Goal: Task Accomplishment & Management: Use online tool/utility

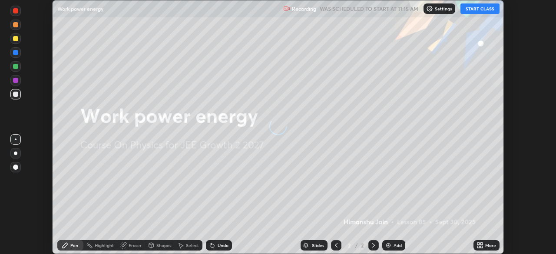
scroll to position [254, 556]
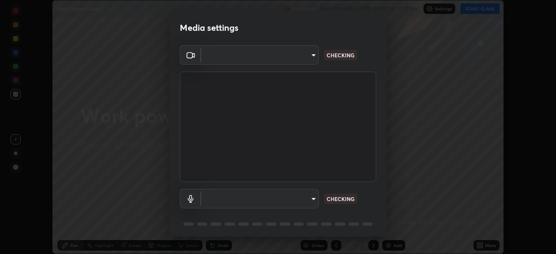
type input "7da4a789ca5c3b289f91b878aebf3769d603dce1d3acf67b661988e88742cb6b"
click at [301, 192] on body "Erase all Work power energy Recording WAS SCHEDULED TO START AT 11:15 AM Settin…" at bounding box center [278, 127] width 556 height 254
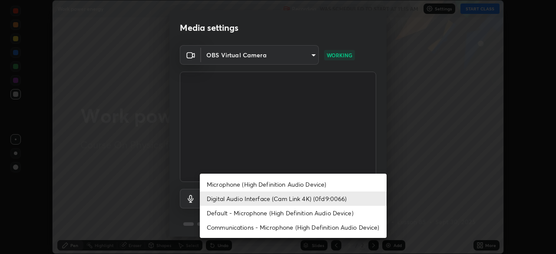
click at [309, 187] on li "Microphone (High Definition Audio Device)" at bounding box center [293, 184] width 187 height 14
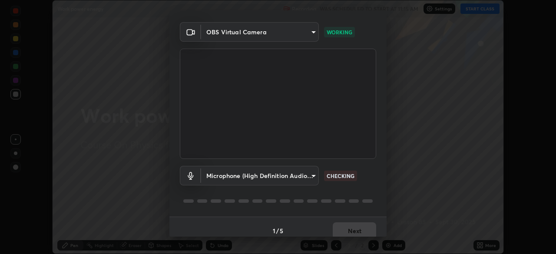
scroll to position [31, 0]
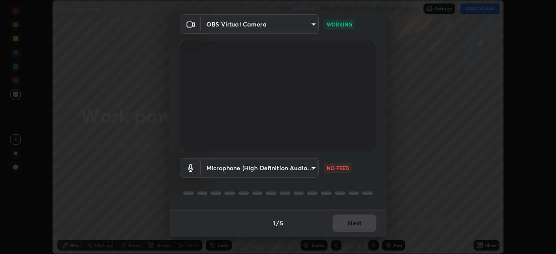
click at [304, 167] on body "Erase all Work power energy Recording WAS SCHEDULED TO START AT 11:15 AM Settin…" at bounding box center [278, 127] width 556 height 254
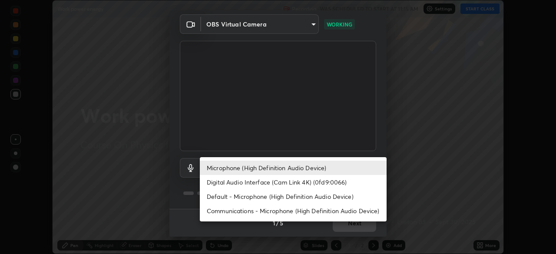
click at [309, 184] on li "Digital Audio Interface (Cam Link 4K) (0fd9:0066)" at bounding box center [293, 182] width 187 height 14
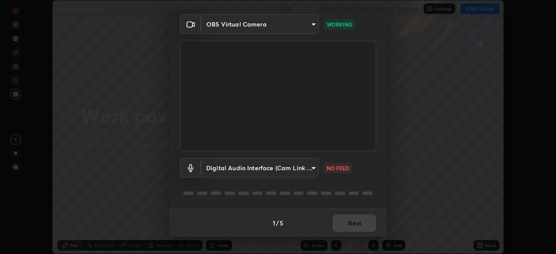
type input "d1136bf0e8381f41cf4f4dbfe5e15802f20c97ac09a66fa095f4bb6c88897a2c"
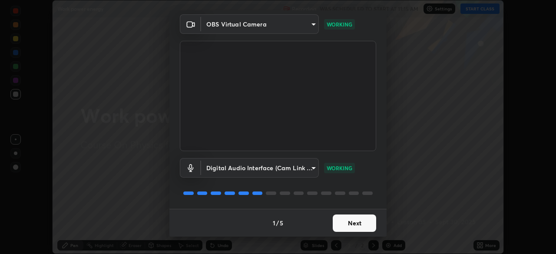
click at [355, 223] on button "Next" at bounding box center [354, 223] width 43 height 17
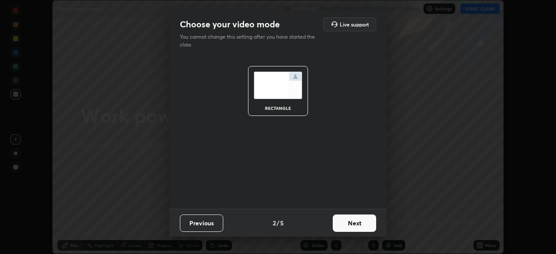
scroll to position [0, 0]
click at [355, 223] on button "Next" at bounding box center [354, 223] width 43 height 17
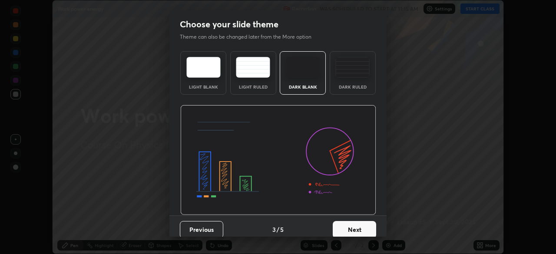
click at [357, 225] on button "Next" at bounding box center [354, 229] width 43 height 17
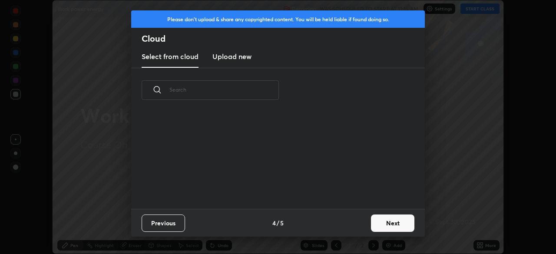
click at [365, 225] on div "Previous 4 / 5 Next" at bounding box center [278, 223] width 294 height 28
click at [375, 224] on button "Next" at bounding box center [392, 223] width 43 height 17
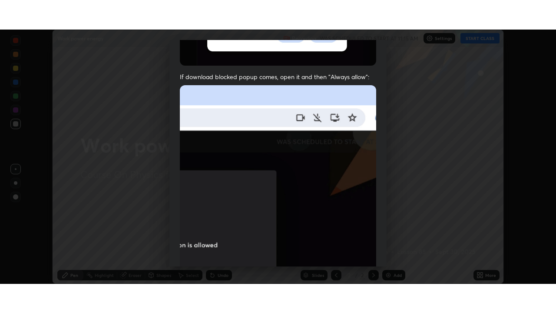
scroll to position [208, 0]
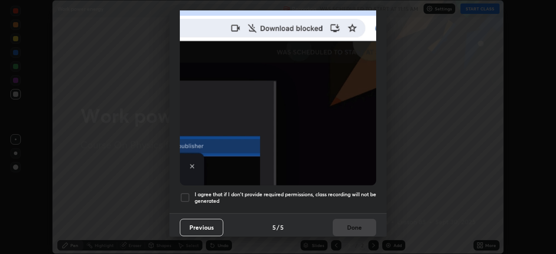
click at [342, 199] on h5 "I agree that if I don't provide required permissions, class recording will not …" at bounding box center [286, 197] width 182 height 13
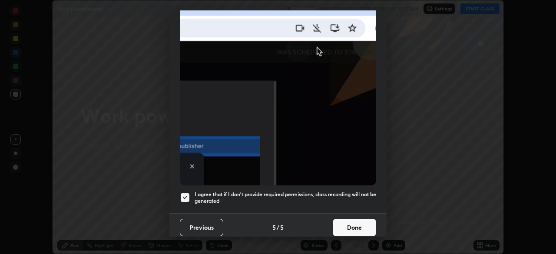
click at [352, 222] on button "Done" at bounding box center [354, 227] width 43 height 17
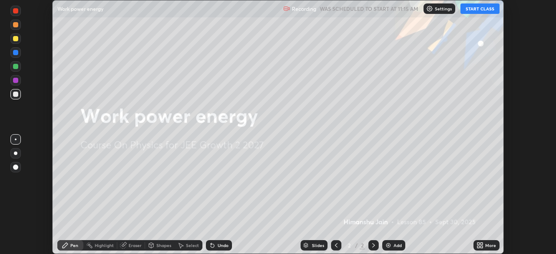
click at [474, 9] on button "START CLASS" at bounding box center [479, 8] width 39 height 10
click at [481, 244] on icon at bounding box center [481, 244] width 2 height 2
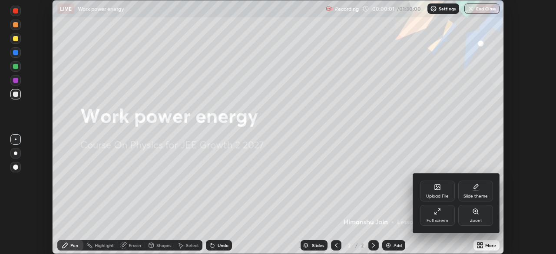
click at [434, 219] on div "Full screen" at bounding box center [438, 221] width 22 height 4
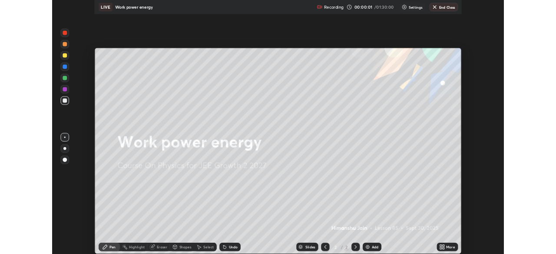
scroll to position [313, 556]
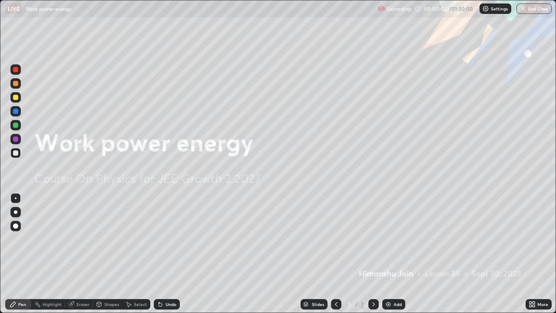
click at [395, 254] on div "Add" at bounding box center [398, 304] width 8 height 4
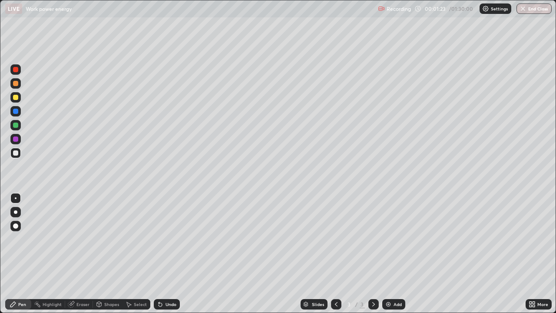
click at [111, 254] on div "Shapes" at bounding box center [111, 304] width 15 height 4
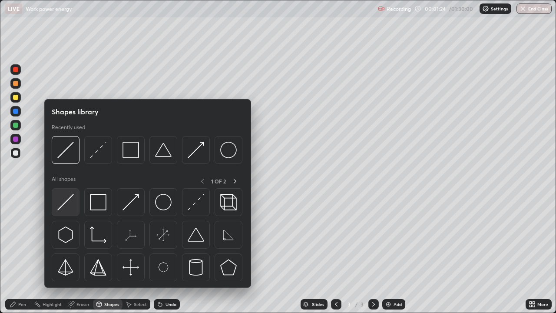
click at [63, 212] on div at bounding box center [66, 202] width 28 height 28
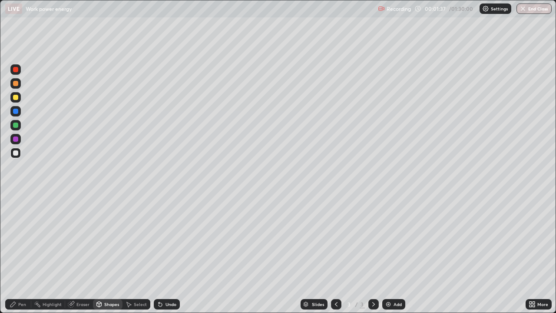
click at [108, 254] on div "Shapes" at bounding box center [111, 304] width 15 height 4
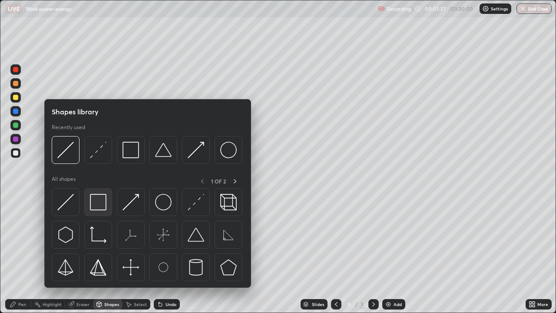
click at [101, 211] on div at bounding box center [98, 202] width 28 height 28
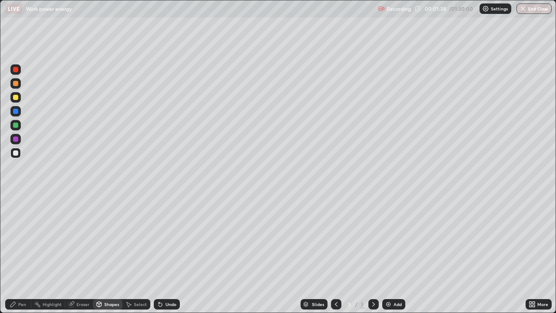
click at [16, 126] on div at bounding box center [15, 125] width 5 height 5
click at [115, 254] on div "Shapes" at bounding box center [111, 304] width 15 height 4
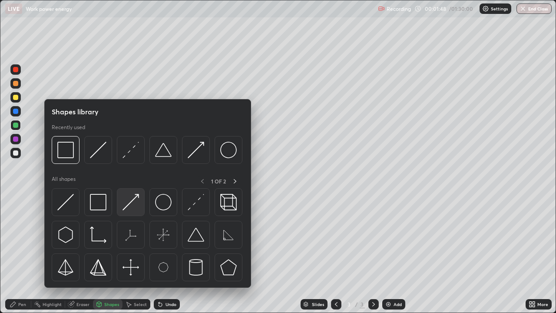
click at [134, 202] on img at bounding box center [131, 202] width 17 height 17
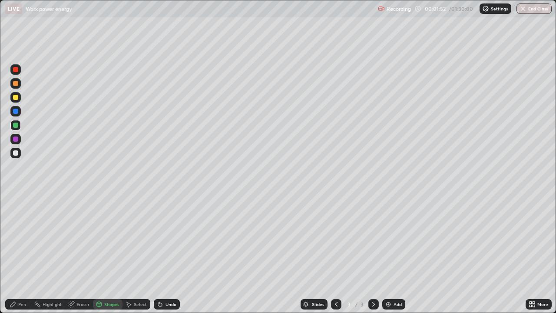
click at [21, 254] on div "Pen" at bounding box center [22, 304] width 8 height 4
click at [175, 254] on div "Undo" at bounding box center [171, 304] width 11 height 4
click at [16, 68] on div at bounding box center [15, 69] width 5 height 5
click at [136, 254] on div "Select" at bounding box center [140, 304] width 13 height 4
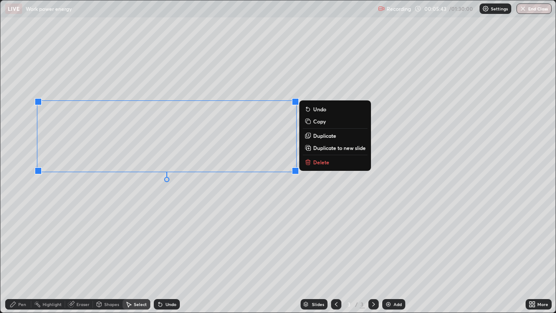
click at [324, 134] on p "Duplicate" at bounding box center [324, 135] width 23 height 7
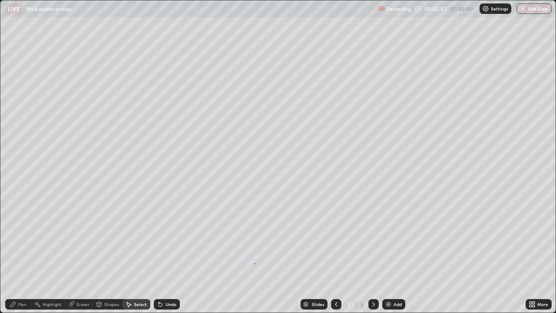
click at [254, 254] on div "0 ° Undo Copy Duplicate Duplicate to new slide Delete" at bounding box center [277, 156] width 555 height 312
click at [21, 254] on div "Pen" at bounding box center [22, 304] width 8 height 4
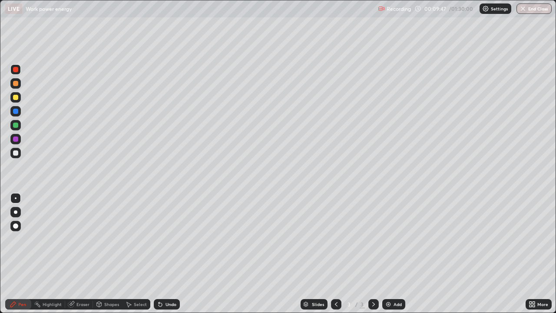
click at [14, 152] on div at bounding box center [15, 152] width 5 height 5
click at [531, 254] on icon at bounding box center [531, 306] width 2 height 2
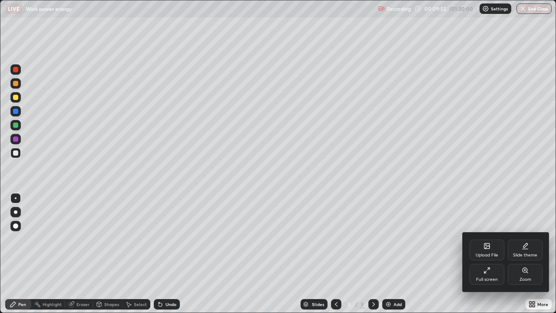
click at [485, 254] on div "Full screen" at bounding box center [487, 274] width 35 height 21
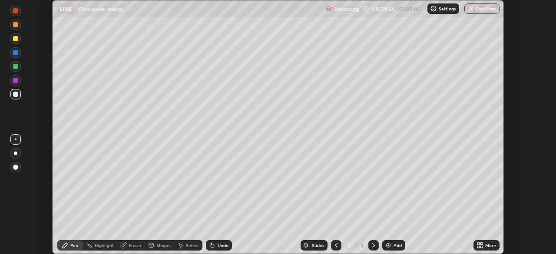
scroll to position [43187, 42885]
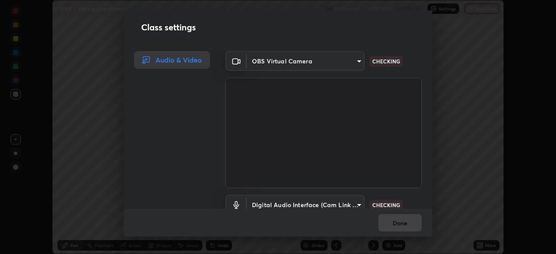
click at [483, 247] on div "Class settings Audio & Video OBS Virtual Camera 7da4a789ca5c3b289f91b878aebf376…" at bounding box center [278, 127] width 556 height 254
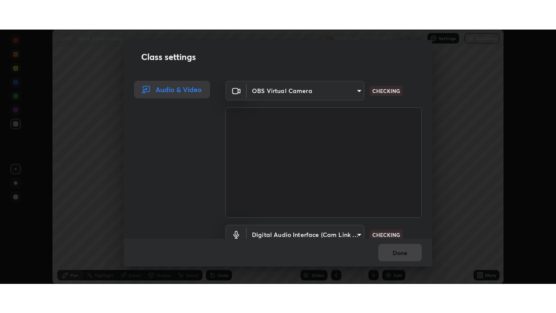
scroll to position [38, 0]
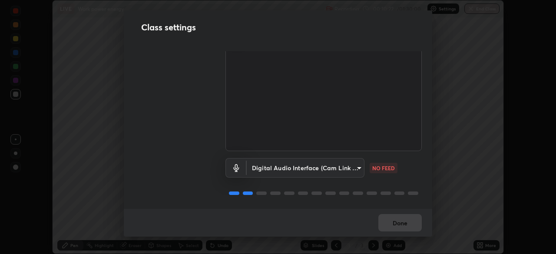
click at [341, 173] on body "Erase all LIVE Work power energy Recording 00:10:22 / 01:30:00 Settings End Cla…" at bounding box center [278, 127] width 556 height 254
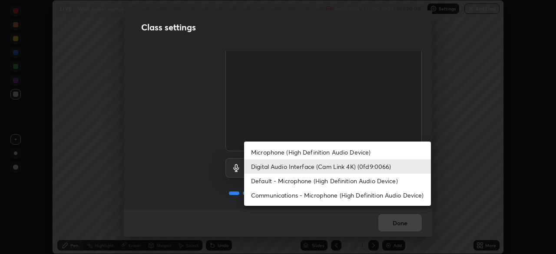
click at [359, 151] on li "Microphone (High Definition Audio Device)" at bounding box center [337, 152] width 187 height 14
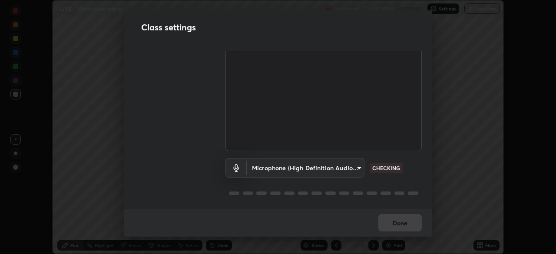
click at [353, 168] on body "Erase all LIVE Work power energy Recording 00:10:24 / 01:30:00 Settings End Cla…" at bounding box center [278, 127] width 556 height 254
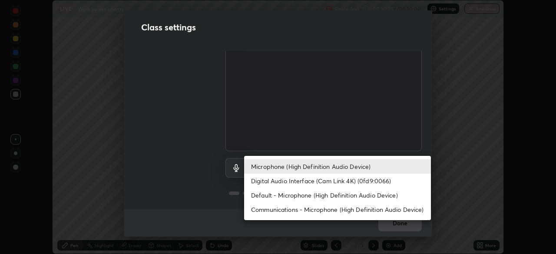
click at [358, 177] on li "Digital Audio Interface (Cam Link 4K) (0fd9:0066)" at bounding box center [337, 181] width 187 height 14
type input "d1136bf0e8381f41cf4f4dbfe5e15802f20c97ac09a66fa095f4bb6c88897a2c"
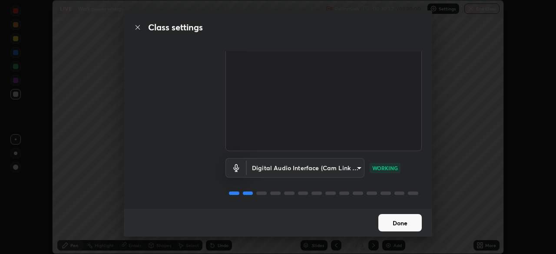
click at [410, 222] on button "Done" at bounding box center [399, 222] width 43 height 17
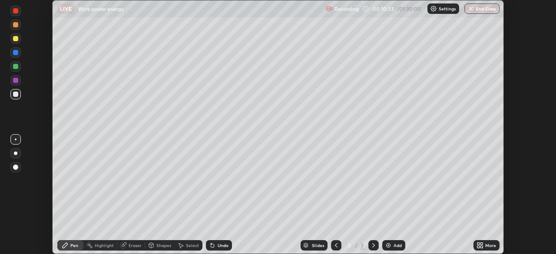
click at [486, 241] on div "More" at bounding box center [487, 245] width 26 height 10
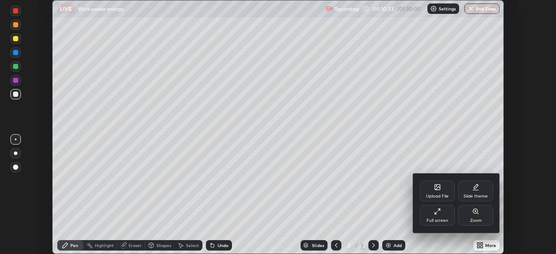
click at [444, 217] on div "Full screen" at bounding box center [437, 215] width 35 height 21
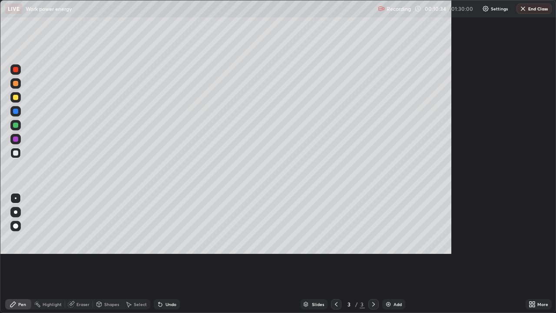
scroll to position [313, 556]
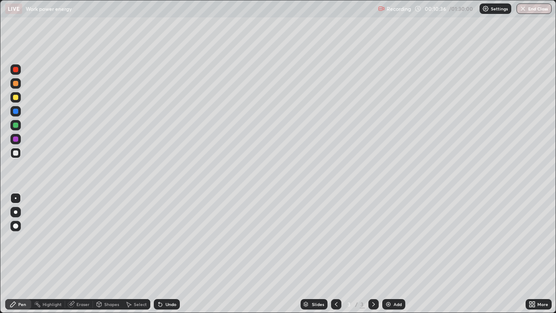
click at [86, 254] on div "Eraser" at bounding box center [82, 304] width 13 height 4
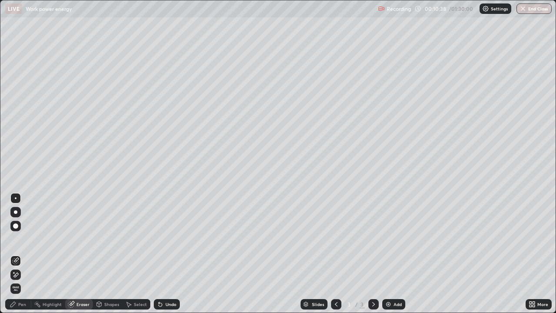
click at [25, 254] on div "Pen" at bounding box center [22, 304] width 8 height 4
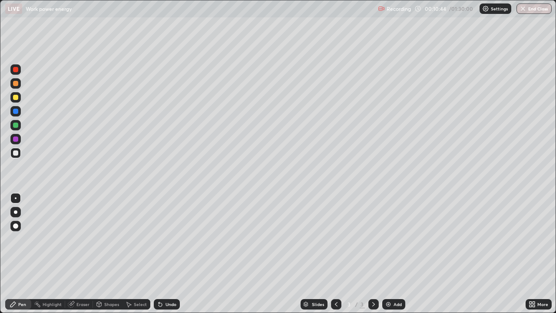
click at [20, 99] on div at bounding box center [15, 97] width 10 height 10
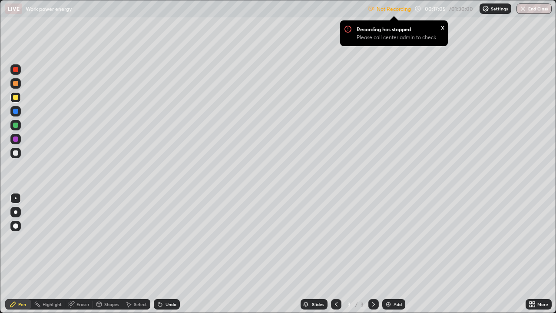
click at [394, 8] on p "Not Recording" at bounding box center [394, 9] width 34 height 7
click at [398, 6] on p "Not Recording" at bounding box center [394, 9] width 34 height 7
click at [437, 10] on div "Not Recording Recording has stopped Please call center admin to check x 00:17:0…" at bounding box center [460, 8] width 184 height 17
click at [486, 10] on img at bounding box center [485, 8] width 7 height 7
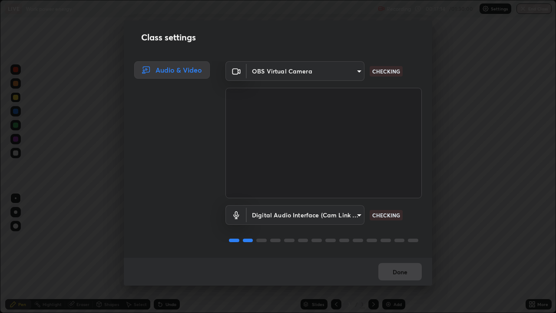
scroll to position [1, 0]
click at [397, 254] on button "Done" at bounding box center [399, 271] width 43 height 17
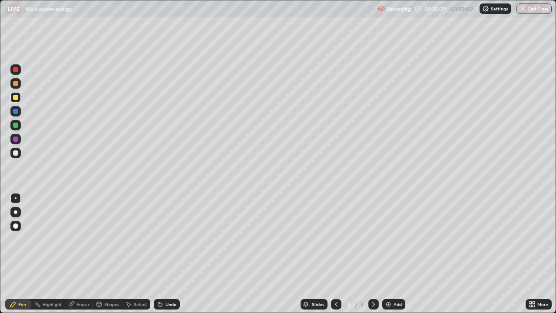
click at [144, 254] on div "Select" at bounding box center [140, 304] width 13 height 4
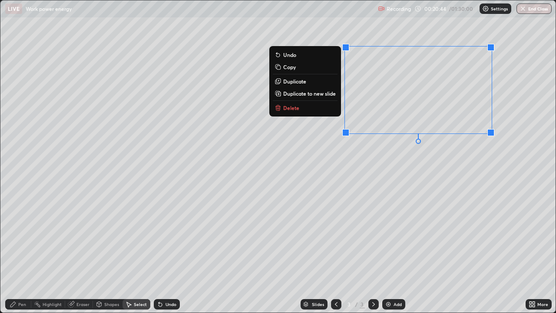
click at [302, 109] on button "Delete" at bounding box center [305, 108] width 65 height 10
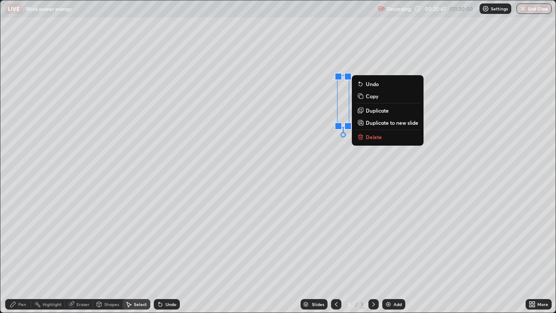
click at [372, 139] on p "Delete" at bounding box center [374, 136] width 16 height 7
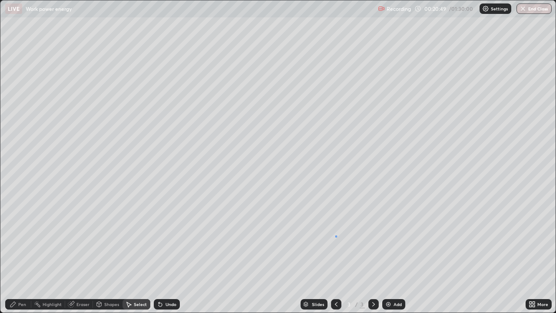
click at [337, 235] on div "0 ° Undo Copy Duplicate Duplicate to new slide Delete" at bounding box center [277, 156] width 555 height 312
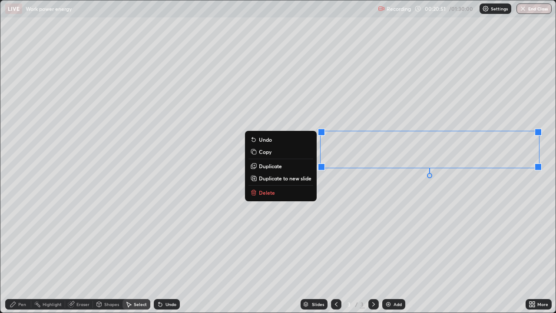
click at [344, 224] on div "0 ° Undo Copy Duplicate Duplicate to new slide Delete" at bounding box center [277, 156] width 555 height 312
click at [340, 245] on div "0 ° Undo Copy Duplicate Duplicate to new slide Delete" at bounding box center [277, 156] width 555 height 312
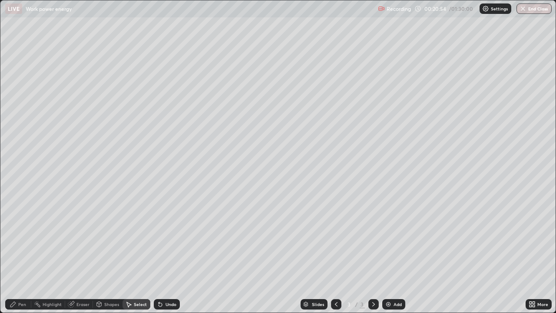
click at [89, 254] on div "Eraser" at bounding box center [79, 304] width 28 height 10
click at [23, 254] on div "Pen" at bounding box center [22, 304] width 8 height 4
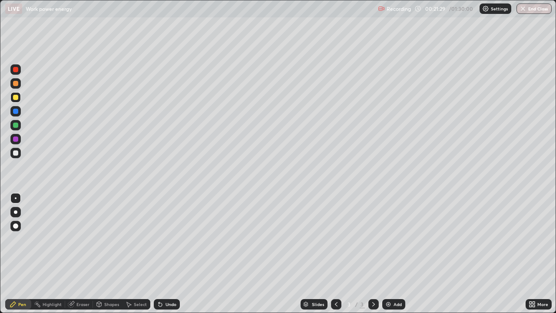
click at [173, 254] on div "Undo" at bounding box center [171, 304] width 11 height 4
click at [179, 254] on div "Undo" at bounding box center [167, 304] width 26 height 10
click at [0, 247] on div "Setting up your live class" at bounding box center [278, 156] width 556 height 313
click at [397, 254] on div "Add" at bounding box center [393, 304] width 23 height 10
click at [172, 254] on div "Undo" at bounding box center [171, 304] width 11 height 4
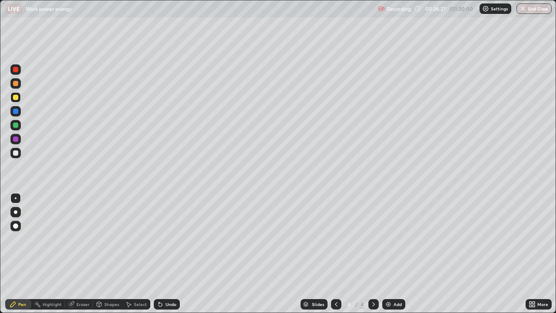
click at [172, 254] on div "Undo" at bounding box center [167, 304] width 26 height 10
click at [171, 254] on div "Undo" at bounding box center [171, 304] width 11 height 4
click at [170, 254] on div "Undo" at bounding box center [171, 304] width 11 height 4
click at [169, 254] on div "Undo" at bounding box center [167, 304] width 26 height 10
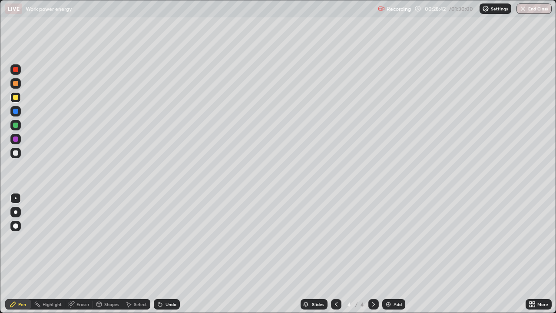
click at [19, 151] on div at bounding box center [15, 153] width 10 height 10
click at [16, 138] on div at bounding box center [15, 138] width 5 height 5
click at [16, 70] on div at bounding box center [15, 69] width 5 height 5
click at [396, 254] on div "Add" at bounding box center [393, 304] width 23 height 10
click at [16, 85] on div at bounding box center [15, 83] width 5 height 5
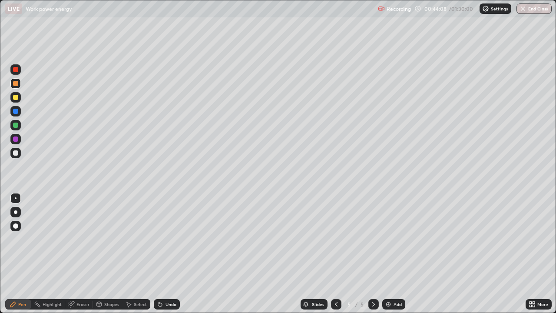
click at [176, 254] on div "Undo" at bounding box center [167, 304] width 26 height 10
click at [177, 254] on div "Undo" at bounding box center [167, 304] width 26 height 10
click at [20, 152] on div at bounding box center [15, 153] width 10 height 10
click at [397, 254] on div "Add" at bounding box center [393, 304] width 23 height 10
click at [19, 99] on div at bounding box center [15, 97] width 10 height 10
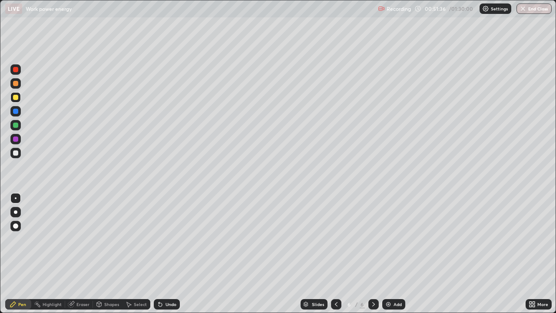
click at [395, 254] on div "Add" at bounding box center [398, 304] width 8 height 4
click at [90, 254] on div "Eraser" at bounding box center [79, 304] width 28 height 10
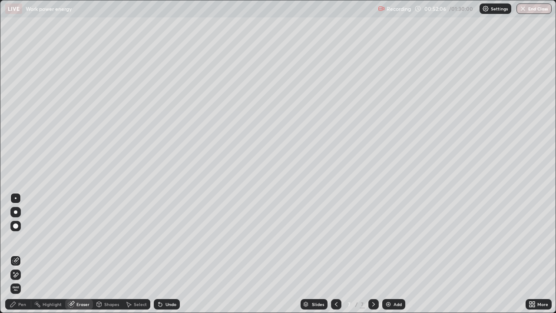
click at [35, 254] on circle at bounding box center [34, 303] width 1 height 1
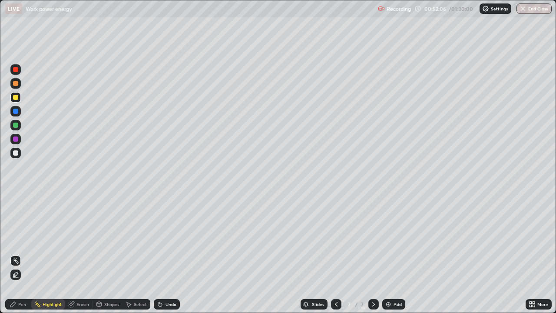
click at [30, 254] on div "Pen" at bounding box center [18, 304] width 26 height 10
click at [15, 153] on div at bounding box center [15, 152] width 5 height 5
click at [393, 254] on div "Add" at bounding box center [393, 304] width 23 height 10
click at [116, 254] on div "Shapes" at bounding box center [108, 304] width 30 height 10
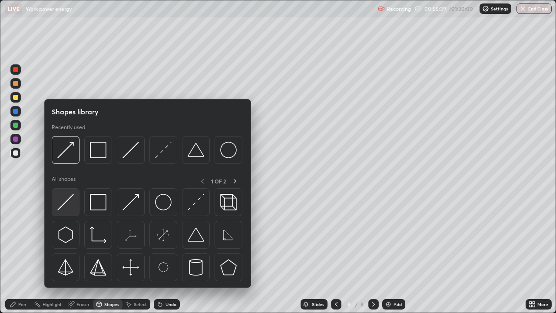
click at [70, 202] on img at bounding box center [65, 202] width 17 height 17
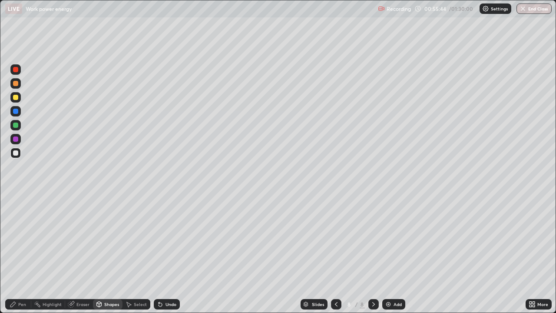
click at [111, 254] on div "Shapes" at bounding box center [111, 304] width 15 height 4
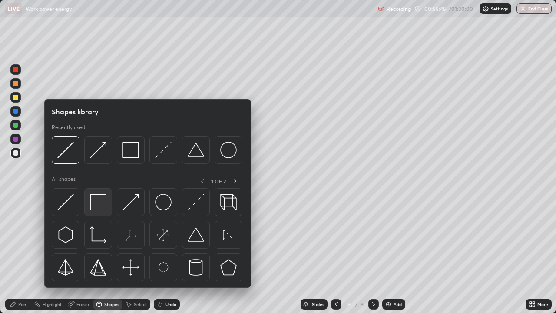
click at [103, 202] on img at bounding box center [98, 202] width 17 height 17
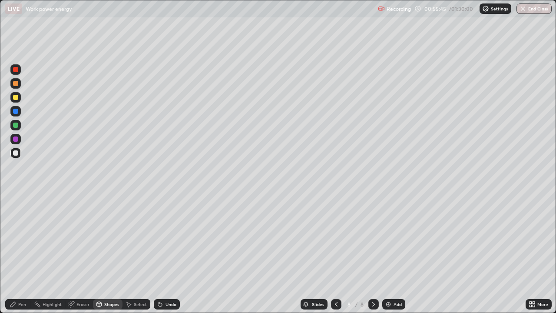
click at [18, 140] on div at bounding box center [15, 138] width 5 height 5
click at [19, 254] on div "Pen" at bounding box center [22, 304] width 8 height 4
click at [16, 125] on div at bounding box center [15, 125] width 5 height 5
click at [111, 254] on div "Shapes" at bounding box center [108, 304] width 30 height 10
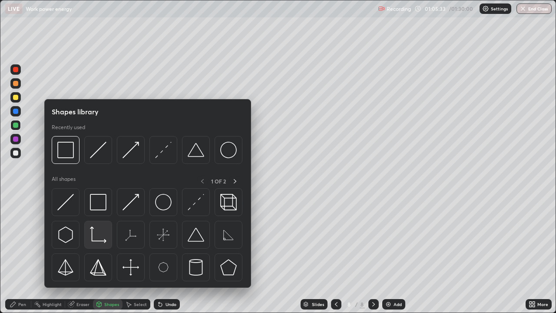
click at [103, 241] on img at bounding box center [98, 234] width 17 height 17
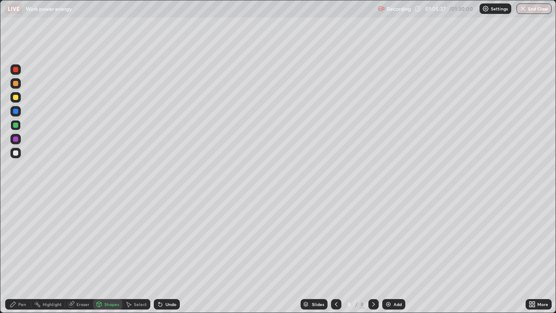
click at [22, 254] on div "Pen" at bounding box center [22, 304] width 8 height 4
click at [111, 254] on div "Shapes" at bounding box center [108, 304] width 30 height 10
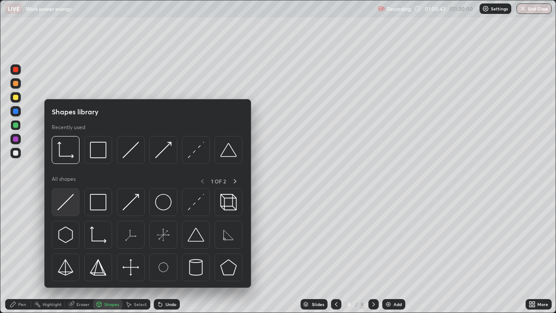
click at [67, 206] on img at bounding box center [65, 202] width 17 height 17
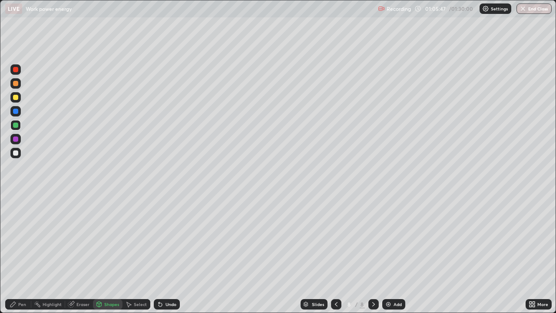
click at [19, 254] on div "Pen" at bounding box center [22, 304] width 8 height 4
click at [172, 254] on div "Undo" at bounding box center [167, 304] width 26 height 10
click at [20, 83] on div at bounding box center [15, 83] width 10 height 10
click at [391, 254] on div "Add" at bounding box center [393, 304] width 23 height 10
click at [178, 254] on div "Undo" at bounding box center [167, 304] width 26 height 10
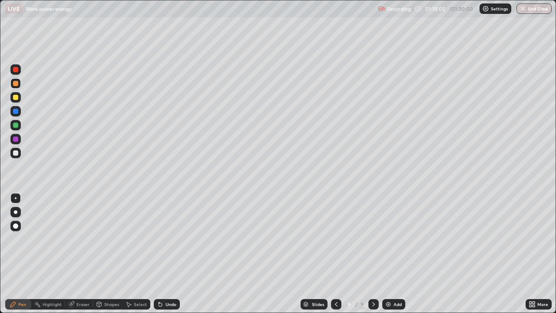
click at [173, 254] on div "Undo" at bounding box center [167, 304] width 26 height 10
click at [172, 254] on div "Undo" at bounding box center [167, 304] width 26 height 10
click at [15, 67] on div at bounding box center [15, 69] width 5 height 5
click at [15, 98] on div at bounding box center [15, 97] width 5 height 5
click at [12, 152] on div at bounding box center [15, 153] width 10 height 10
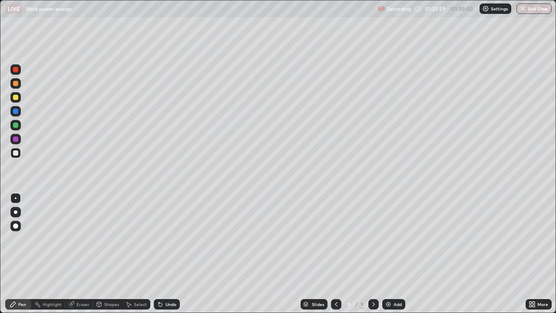
click at [168, 254] on div "Undo" at bounding box center [171, 304] width 11 height 4
click at [166, 254] on div "Undo" at bounding box center [171, 304] width 11 height 4
click at [163, 254] on div "Undo" at bounding box center [167, 304] width 26 height 10
click at [533, 8] on button "End Class" at bounding box center [534, 8] width 34 height 10
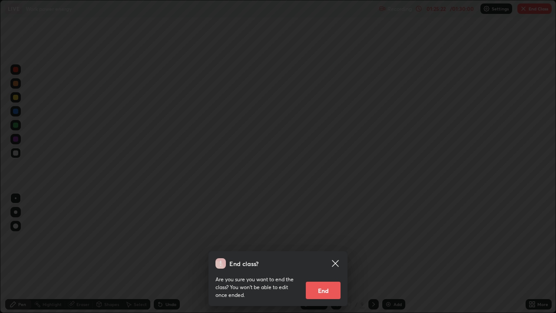
click at [330, 254] on button "End" at bounding box center [323, 289] width 35 height 17
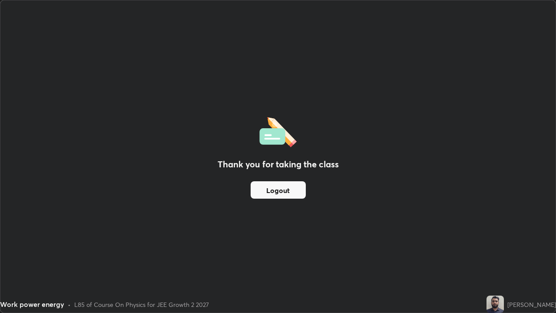
click at [279, 189] on button "Logout" at bounding box center [278, 189] width 55 height 17
